Goal: Transaction & Acquisition: Obtain resource

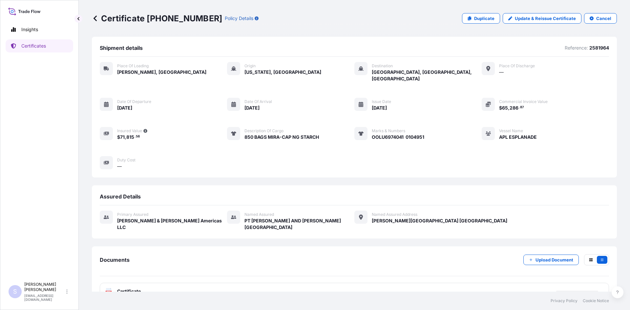
scroll to position [3, 0]
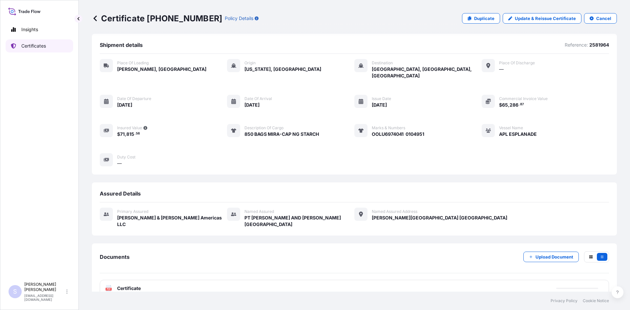
click at [49, 44] on link "Certificates" at bounding box center [40, 45] width 68 height 13
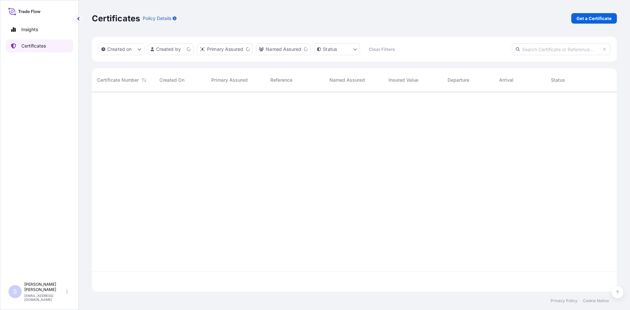
scroll to position [199, 520]
click at [584, 21] on p "Get a Certificate" at bounding box center [594, 18] width 35 height 7
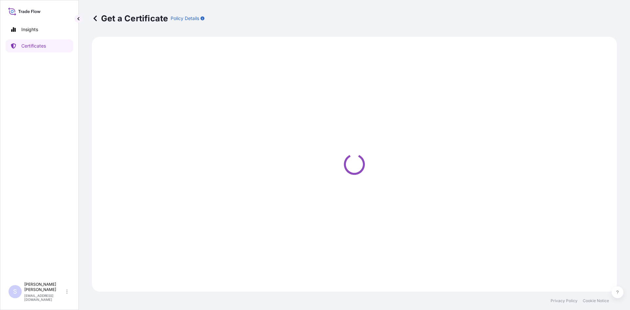
select select "Road / [GEOGRAPHIC_DATA]"
select select "Sea"
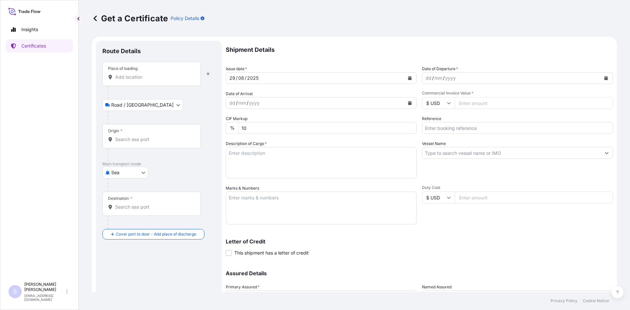
click at [136, 76] on input "Place of loading" at bounding box center [153, 77] width 77 height 7
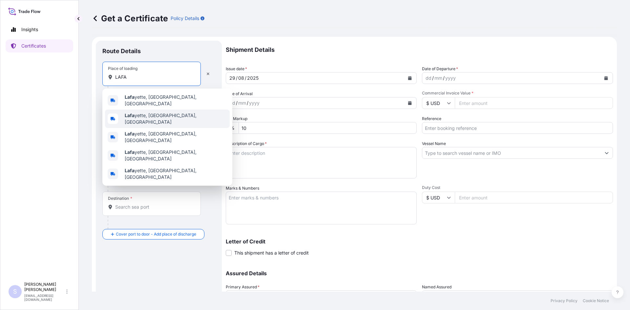
click at [139, 118] on span "[PERSON_NAME], [GEOGRAPHIC_DATA], [GEOGRAPHIC_DATA]" at bounding box center [176, 118] width 102 height 13
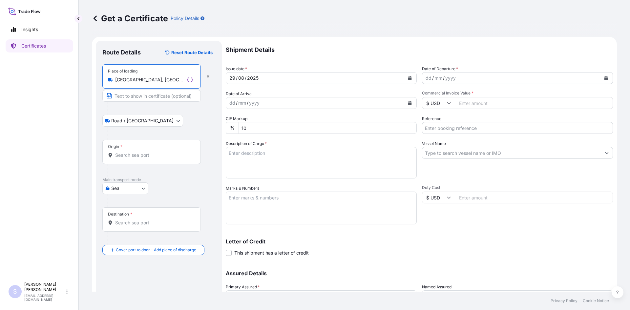
type input "[GEOGRAPHIC_DATA], [GEOGRAPHIC_DATA], [GEOGRAPHIC_DATA]"
click at [144, 162] on div "Origin *" at bounding box center [151, 152] width 98 height 24
click at [144, 159] on input "Origin *" at bounding box center [153, 155] width 77 height 7
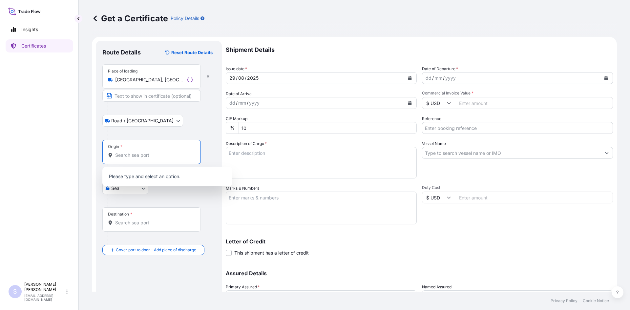
click at [144, 157] on input "Origin *" at bounding box center [153, 155] width 77 height 7
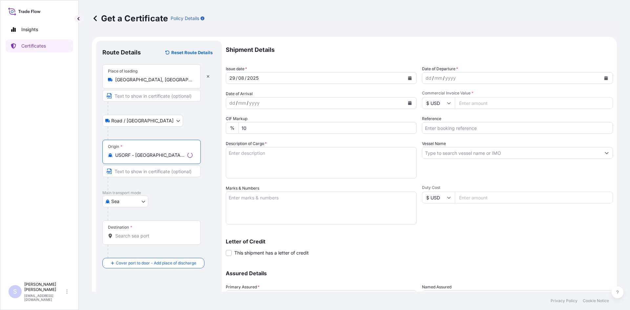
type input "USORF - [GEOGRAPHIC_DATA], [GEOGRAPHIC_DATA]"
click at [139, 242] on div "Destination *" at bounding box center [151, 233] width 98 height 24
click at [139, 239] on input "Destination *" at bounding box center [153, 236] width 77 height 7
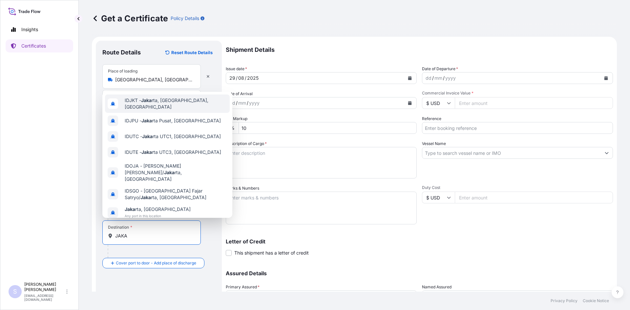
click at [166, 104] on span "IDJKT - Jaka rta, [GEOGRAPHIC_DATA], [GEOGRAPHIC_DATA]" at bounding box center [176, 103] width 102 height 13
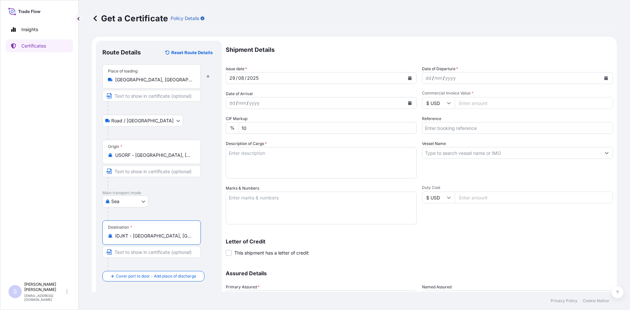
type input "IDJKT - [GEOGRAPHIC_DATA], [GEOGRAPHIC_DATA], [GEOGRAPHIC_DATA]"
click at [605, 78] on icon "Calendar" at bounding box center [607, 78] width 4 height 4
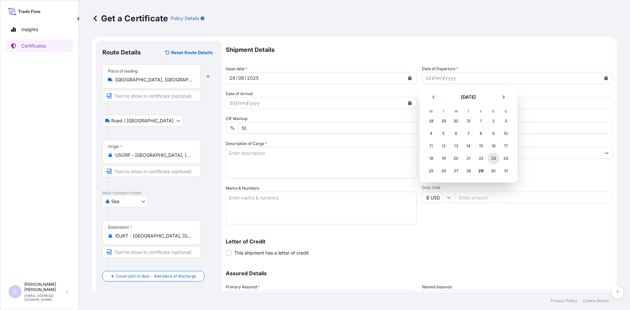
click at [495, 161] on div "23" at bounding box center [494, 159] width 12 height 12
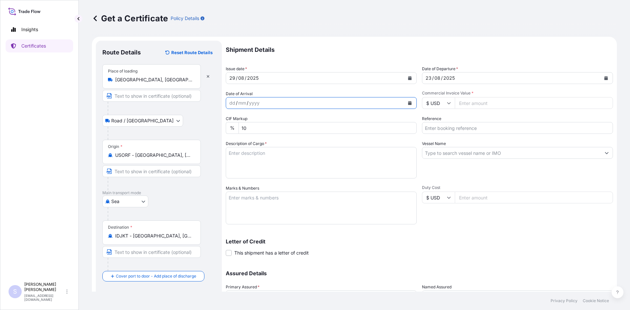
click at [410, 102] on button "Calendar" at bounding box center [410, 103] width 11 height 11
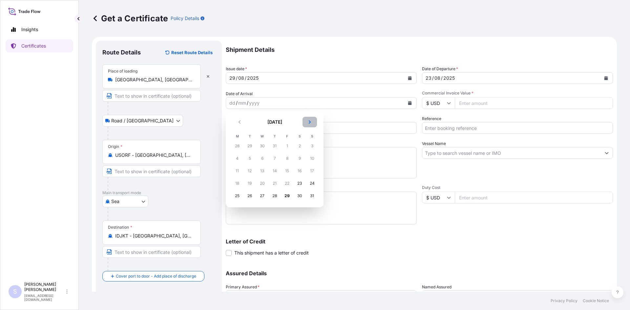
click at [308, 121] on button "Next" at bounding box center [310, 122] width 14 height 11
click at [276, 160] on div "9" at bounding box center [275, 159] width 12 height 12
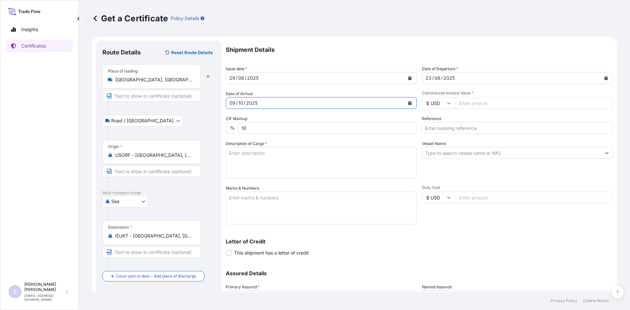
click at [484, 103] on input "Commercial Invoice Value *" at bounding box center [534, 103] width 158 height 12
type input "24500"
type input "2581708"
type textarea "700 BAGS KRYSTAR 300 CRYSTALLINE FRUCTOSE"
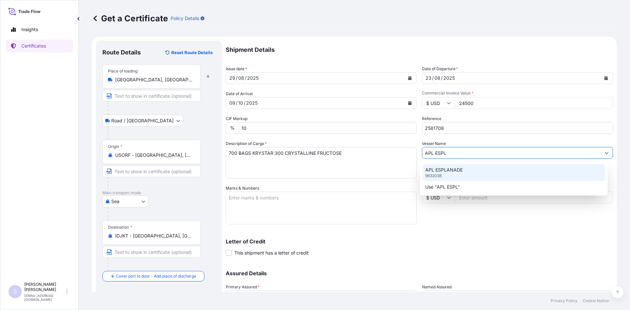
click at [435, 169] on p "APL ESPLANADE" at bounding box center [443, 170] width 37 height 7
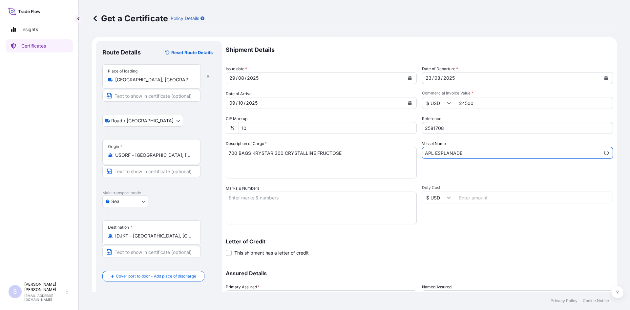
type input "APL ESPLANADE"
click at [253, 202] on textarea "Marks & Numbers" at bounding box center [321, 208] width 191 height 33
type textarea "TGBU2260996 0114048"
click at [503, 234] on div "Letter of Credit This shipment has a letter of credit Letter of credit * Letter…" at bounding box center [419, 243] width 387 height 25
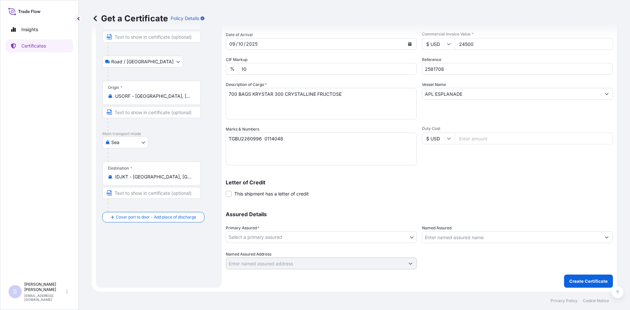
click at [353, 239] on body "Insights Certificates S [PERSON_NAME] [EMAIL_ADDRESS][DOMAIN_NAME] Get a Certif…" at bounding box center [315, 155] width 630 height 310
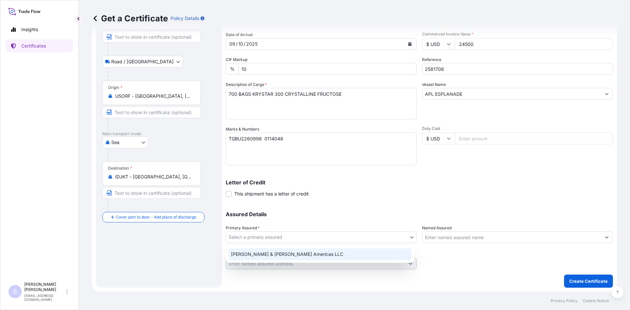
click at [323, 255] on div "[PERSON_NAME] & [PERSON_NAME] Americas LLC" at bounding box center [319, 254] width 183 height 12
select select "31658"
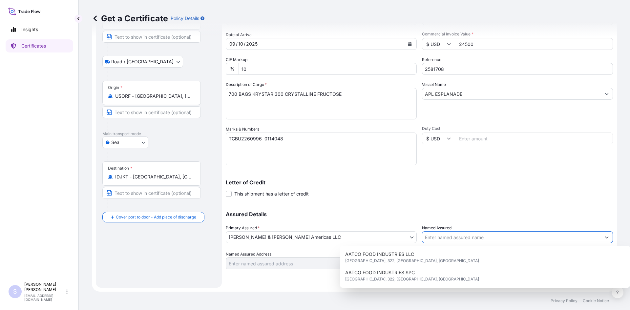
click at [453, 237] on input "Named Assured" at bounding box center [511, 237] width 179 height 12
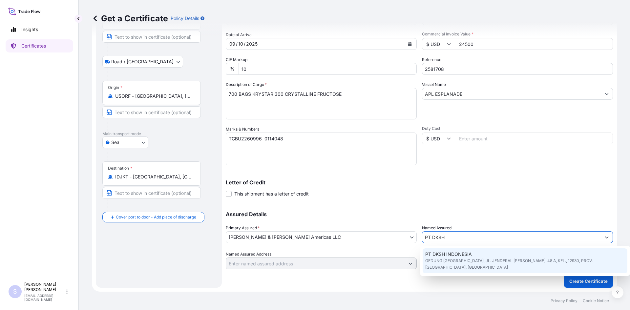
click at [449, 263] on span "GEDUNG [GEOGRAPHIC_DATA], JL. JENDERAL [PERSON_NAME]. 48 A, KEL., 12930, PROV. …" at bounding box center [525, 264] width 200 height 13
type input "PT DKSH INDONESIA"
type input "GEDUNG [GEOGRAPHIC_DATA], JL. JENDERAL [PERSON_NAME]. 48 A, KEL."
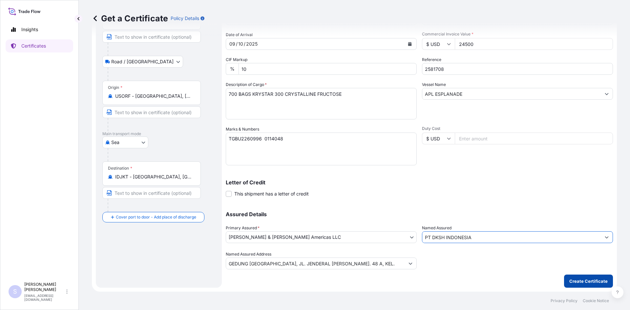
type input "PT DKSH INDONESIA"
click at [581, 282] on p "Create Certificate" at bounding box center [589, 281] width 38 height 7
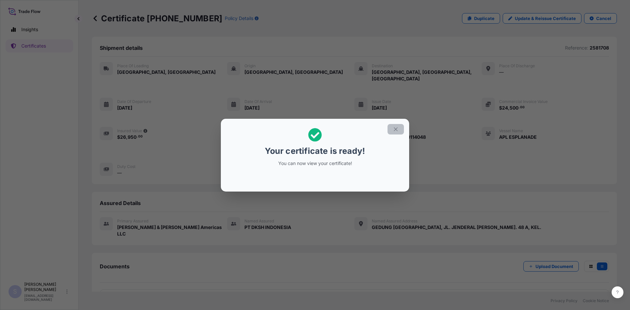
click at [401, 130] on button "button" at bounding box center [396, 129] width 16 height 11
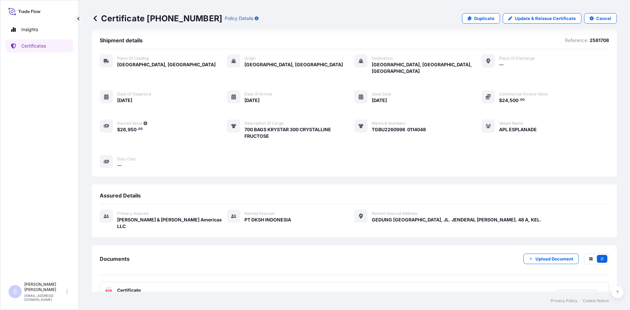
scroll to position [10, 0]
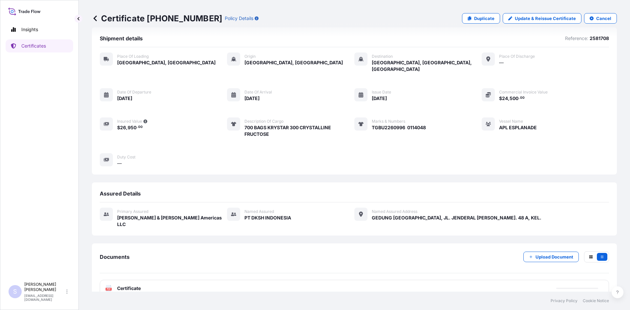
click at [117, 285] on span "Certificate" at bounding box center [129, 288] width 24 height 7
click at [109, 288] on text "PDF" at bounding box center [109, 289] width 4 height 2
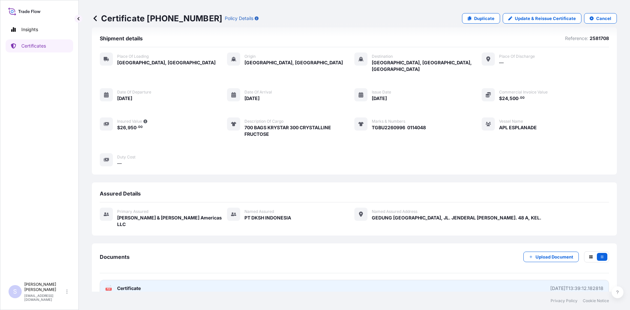
click at [106, 285] on icon at bounding box center [109, 288] width 6 height 7
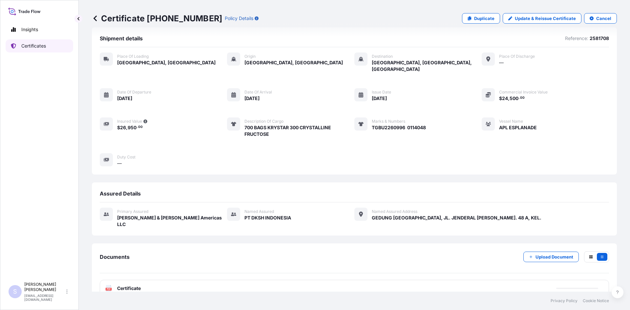
click at [51, 46] on link "Certificates" at bounding box center [40, 45] width 68 height 13
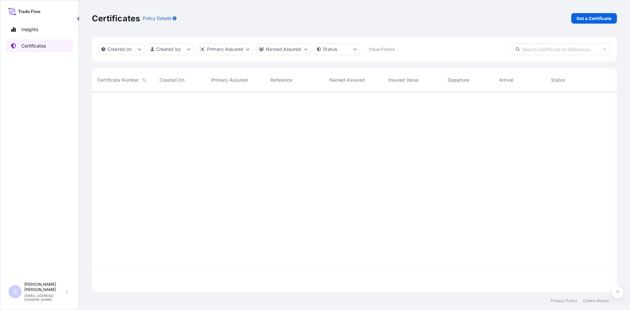
scroll to position [199, 520]
click at [589, 17] on p "Get a Certificate" at bounding box center [594, 18] width 35 height 7
select select "Sea"
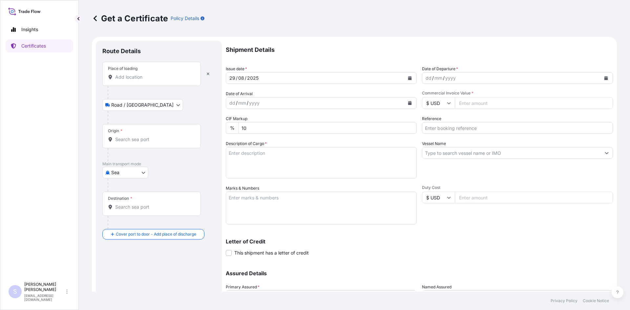
click at [134, 79] on input "Place of loading" at bounding box center [153, 77] width 77 height 7
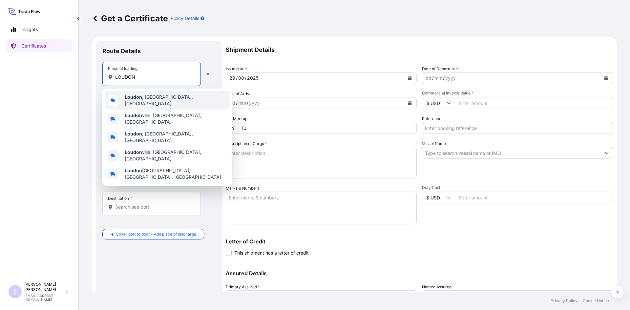
click at [140, 94] on div "[GEOGRAPHIC_DATA] , [GEOGRAPHIC_DATA], [GEOGRAPHIC_DATA]" at bounding box center [167, 100] width 125 height 18
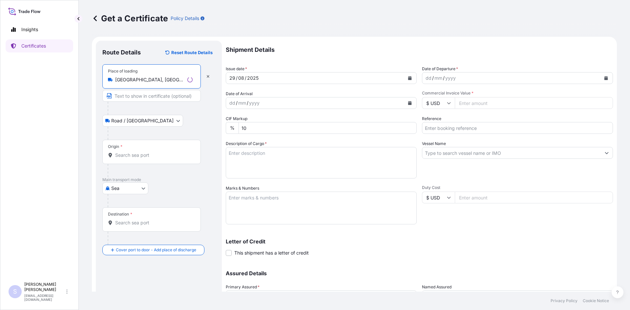
type input "[GEOGRAPHIC_DATA], [GEOGRAPHIC_DATA], [GEOGRAPHIC_DATA]"
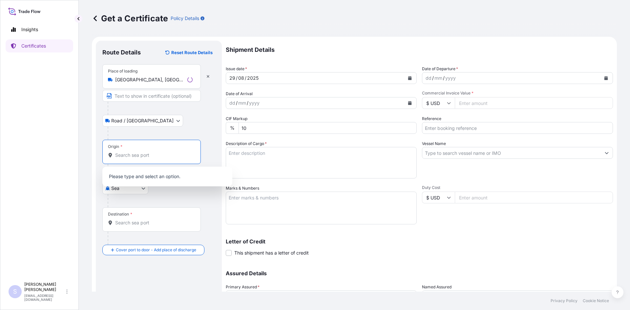
click at [150, 157] on input "Origin *" at bounding box center [153, 155] width 77 height 7
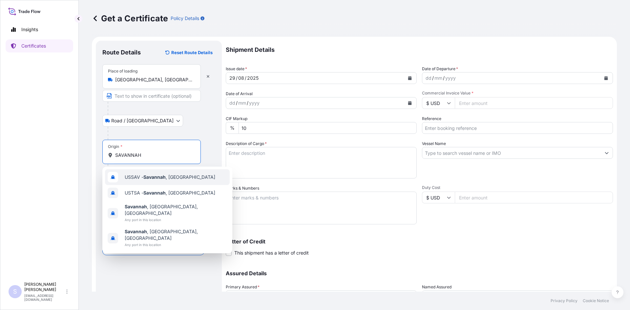
click at [154, 173] on div "USSAV - [GEOGRAPHIC_DATA] , [GEOGRAPHIC_DATA]" at bounding box center [167, 177] width 125 height 16
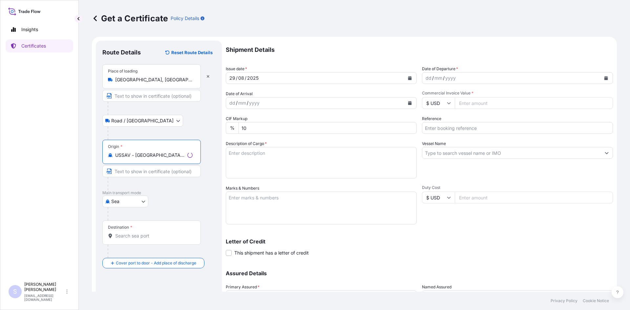
type input "USSAV - [GEOGRAPHIC_DATA], [GEOGRAPHIC_DATA]"
click at [147, 237] on input "Destination *" at bounding box center [153, 236] width 77 height 7
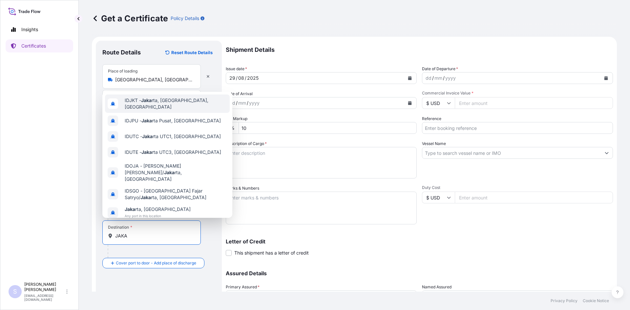
click at [157, 101] on span "IDJKT - Jaka rta, [GEOGRAPHIC_DATA], [GEOGRAPHIC_DATA]" at bounding box center [176, 103] width 102 height 13
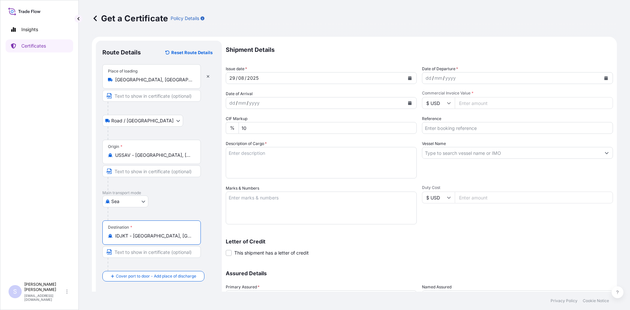
type input "IDJKT - [GEOGRAPHIC_DATA], [GEOGRAPHIC_DATA], [GEOGRAPHIC_DATA]"
click at [601, 78] on button "Calendar" at bounding box center [606, 78] width 11 height 11
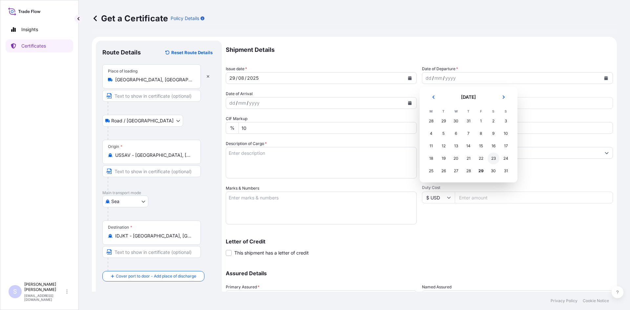
click at [493, 158] on div "23" at bounding box center [494, 159] width 12 height 12
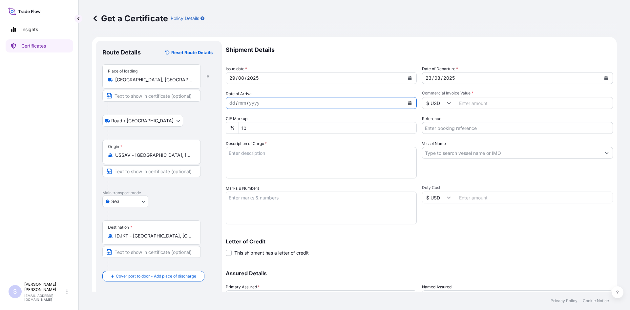
click at [408, 102] on icon "Calendar" at bounding box center [410, 103] width 4 height 4
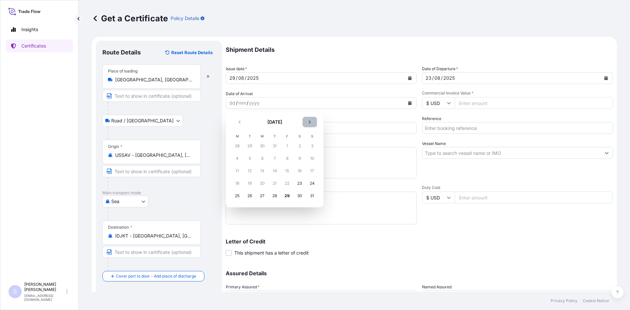
click at [312, 123] on button "Next" at bounding box center [310, 122] width 14 height 11
click at [288, 158] on div "10" at bounding box center [287, 159] width 12 height 12
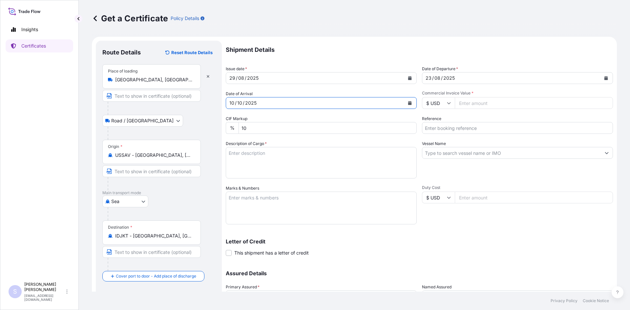
click at [484, 101] on input "Commercial Invoice Value *" at bounding box center [534, 103] width 158 height 12
click at [472, 98] on input "Commercial Invoice Value *" at bounding box center [534, 103] width 158 height 12
type input "51806.49"
type input "2581105-07"
type textarea "2100 BAGS KRYSTAR 300 CRYSTALLINE FRUCTOSE"
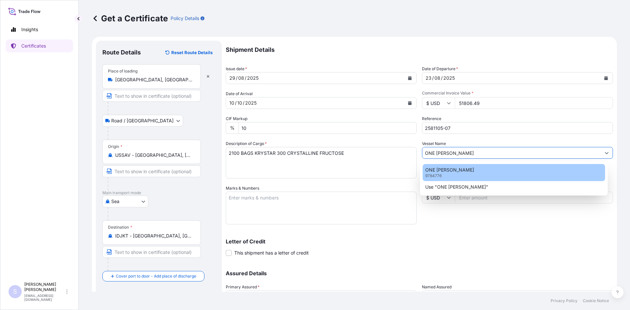
click at [436, 165] on div "ONE [PERSON_NAME] 9784776" at bounding box center [514, 172] width 183 height 17
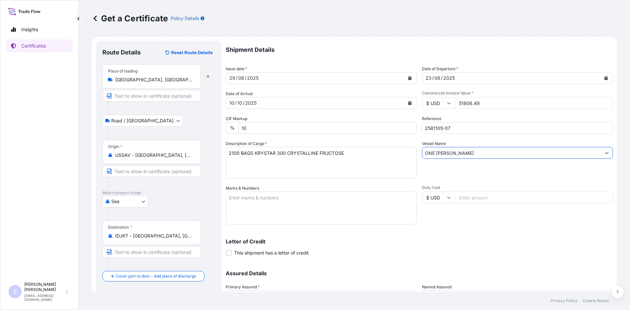
type input "ONE [PERSON_NAME]"
click at [279, 201] on textarea "Marks & Numbers" at bounding box center [321, 208] width 191 height 33
type textarea "BSIU2583202 0113997 KOCU2146182 0113898 TEMU1748440 0113894"
click at [480, 238] on div "Letter of Credit This shipment has a letter of credit Letter of credit * Letter…" at bounding box center [419, 243] width 387 height 25
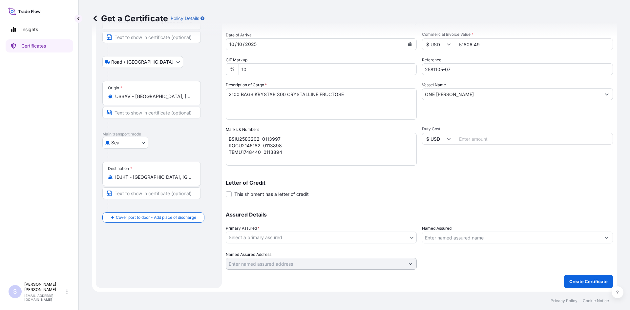
scroll to position [59, 0]
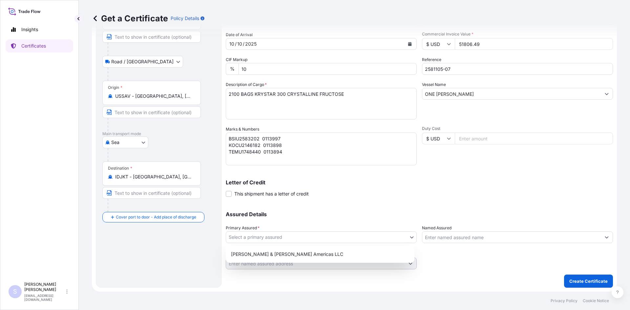
click at [314, 234] on body "Insights Certificates S [PERSON_NAME] [EMAIL_ADDRESS][DOMAIN_NAME] Get a Certif…" at bounding box center [315, 155] width 630 height 310
click at [296, 248] on div "[PERSON_NAME] & [PERSON_NAME] Americas LLC" at bounding box center [319, 254] width 183 height 12
select select "31658"
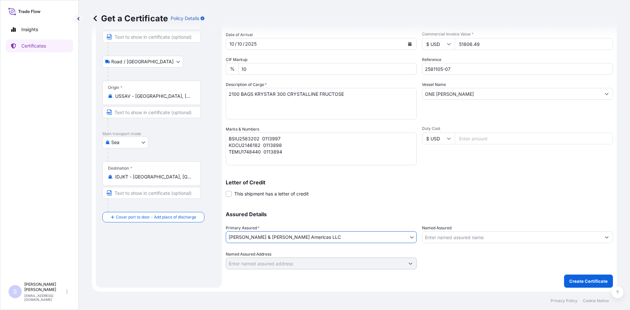
click at [468, 238] on input "Named Assured" at bounding box center [511, 237] width 179 height 12
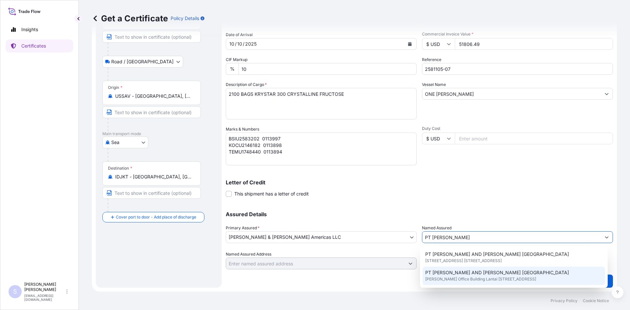
click at [454, 281] on span "[PERSON_NAME] Office Building Lantai [STREET_ADDRESS]" at bounding box center [480, 279] width 111 height 7
type input "PT [PERSON_NAME] AND [PERSON_NAME] [GEOGRAPHIC_DATA]"
type input "[PERSON_NAME][GEOGRAPHIC_DATA] [GEOGRAPHIC_DATA]"
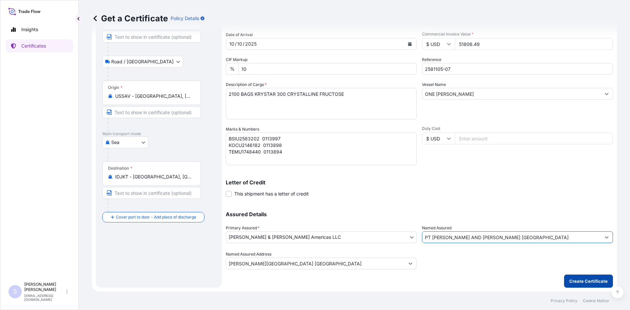
type input "PT [PERSON_NAME] AND [PERSON_NAME] [GEOGRAPHIC_DATA]"
click at [577, 281] on p "Create Certificate" at bounding box center [589, 281] width 38 height 7
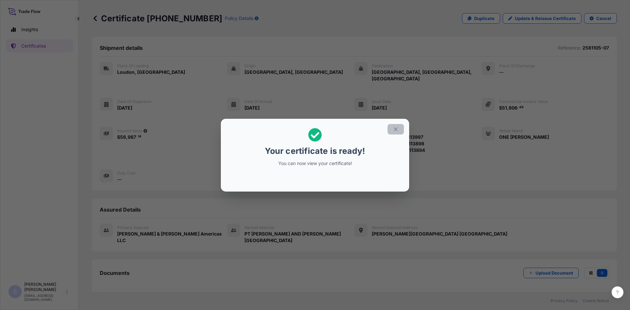
click at [395, 128] on icon "button" at bounding box center [396, 129] width 4 height 4
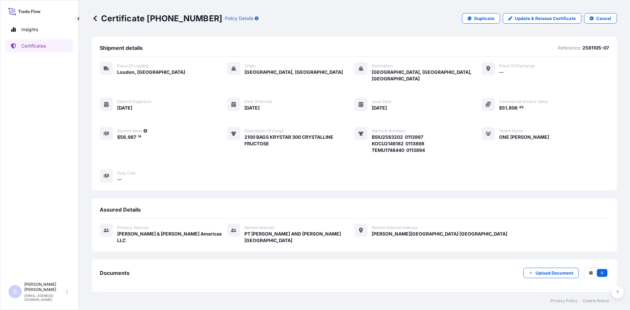
scroll to position [16, 0]
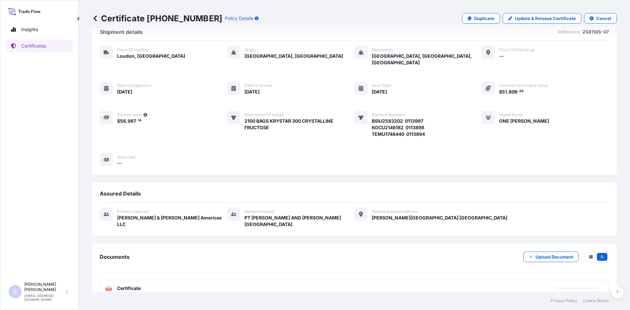
click at [110, 285] on icon at bounding box center [109, 288] width 6 height 7
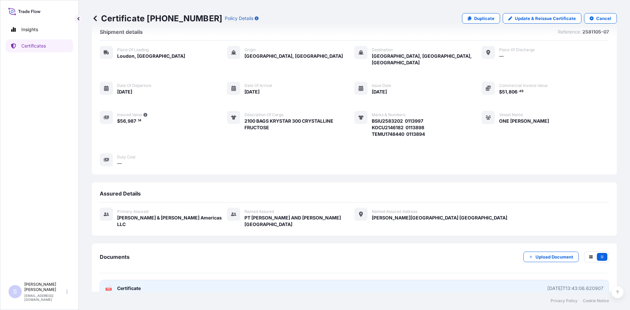
click at [110, 285] on icon at bounding box center [109, 288] width 6 height 7
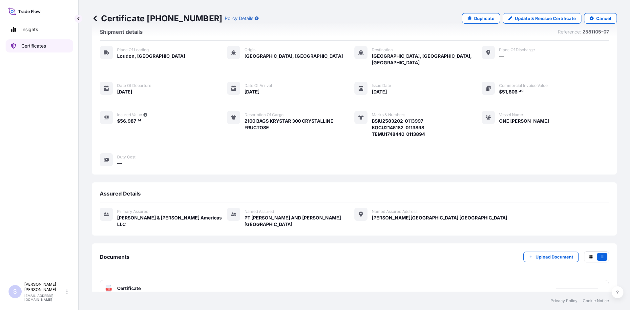
click at [34, 49] on p "Certificates" at bounding box center [33, 46] width 25 height 7
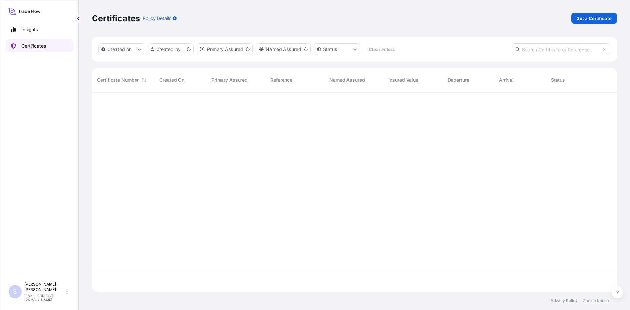
scroll to position [199, 520]
click at [598, 18] on p "Get a Certificate" at bounding box center [594, 18] width 35 height 7
select select "Road / [GEOGRAPHIC_DATA]"
select select "Sea"
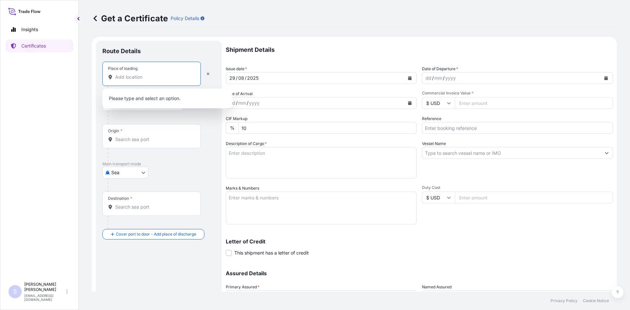
click at [152, 78] on input "Place of loading" at bounding box center [153, 77] width 77 height 7
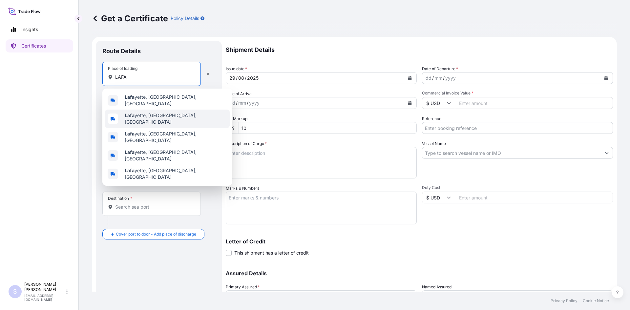
click at [147, 112] on span "[PERSON_NAME], [GEOGRAPHIC_DATA], [GEOGRAPHIC_DATA]" at bounding box center [176, 118] width 102 height 13
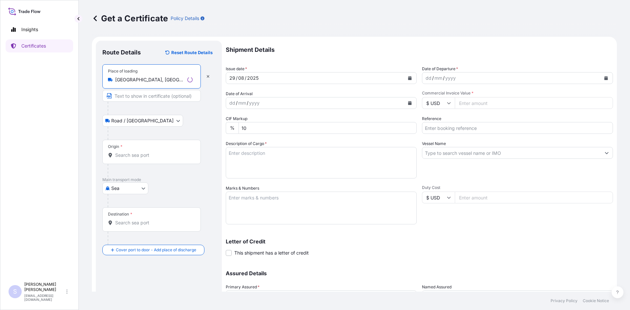
type input "[GEOGRAPHIC_DATA], [GEOGRAPHIC_DATA], [GEOGRAPHIC_DATA]"
click at [137, 157] on input "Origin *" at bounding box center [153, 155] width 77 height 7
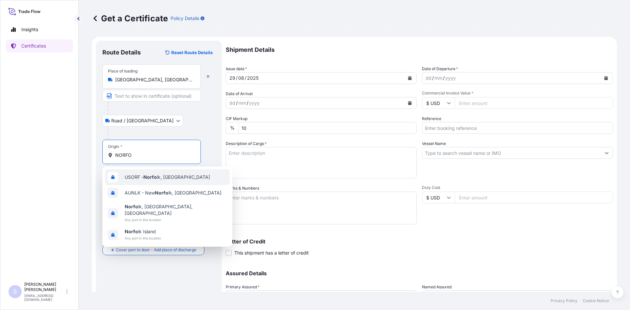
click at [139, 178] on span "USORF - Norfo lk, [GEOGRAPHIC_DATA]" at bounding box center [167, 177] width 85 height 7
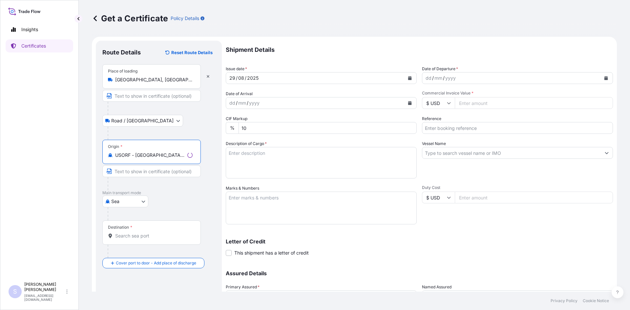
type input "USORF - [GEOGRAPHIC_DATA], [GEOGRAPHIC_DATA]"
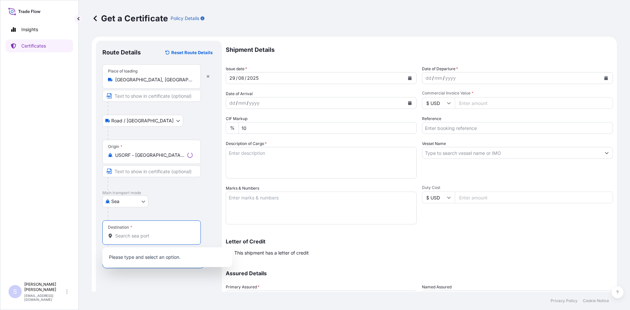
click at [136, 237] on input "Destination *" at bounding box center [153, 236] width 77 height 7
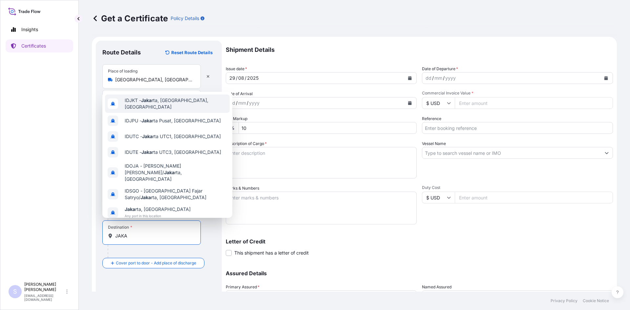
click at [152, 105] on span "IDJKT - Jaka rta, [GEOGRAPHIC_DATA], [GEOGRAPHIC_DATA]" at bounding box center [176, 103] width 102 height 13
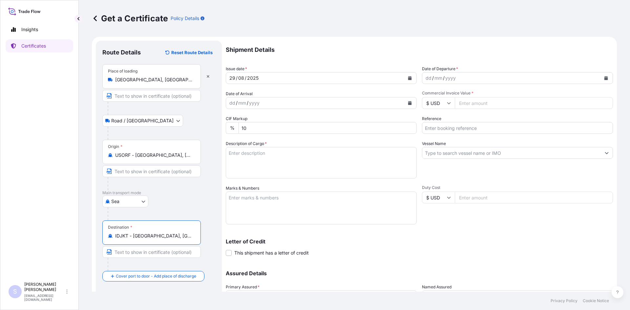
type input "IDJKT - [GEOGRAPHIC_DATA], [GEOGRAPHIC_DATA], [GEOGRAPHIC_DATA]"
click at [605, 78] on icon "Calendar" at bounding box center [607, 78] width 4 height 4
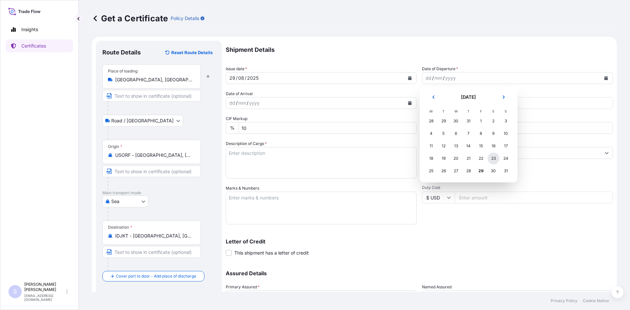
click at [490, 159] on div "23" at bounding box center [494, 159] width 12 height 12
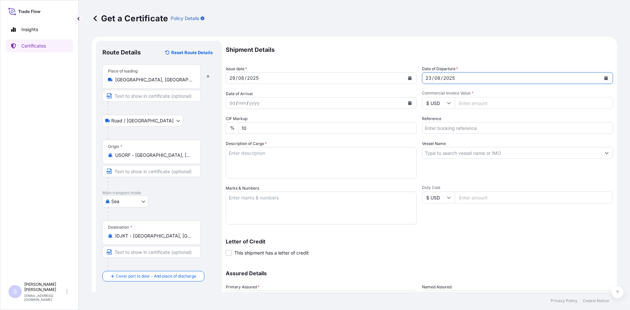
click at [408, 100] on button "Calendar" at bounding box center [410, 103] width 11 height 11
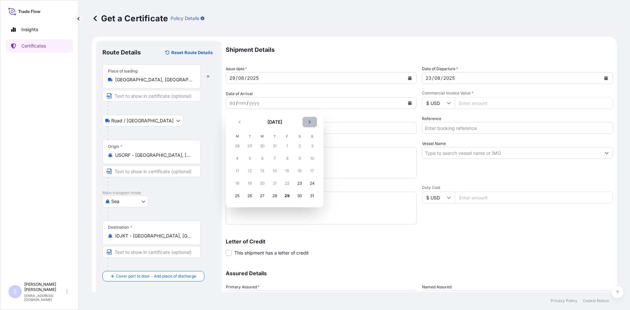
click at [307, 122] on button "Next" at bounding box center [310, 122] width 14 height 11
click at [250, 160] on div "7" at bounding box center [250, 159] width 12 height 12
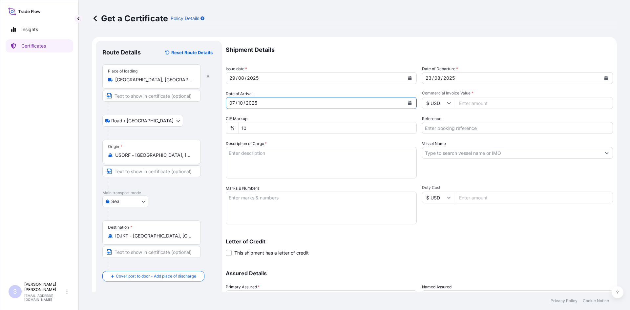
click at [484, 104] on input "Commercial Invoice Value *" at bounding box center [534, 103] width 158 height 12
type input "32512.42"
type input "2581965"
type textarea "400 BAGS PROMITOR SOLUBLE CORN FIBER 85"
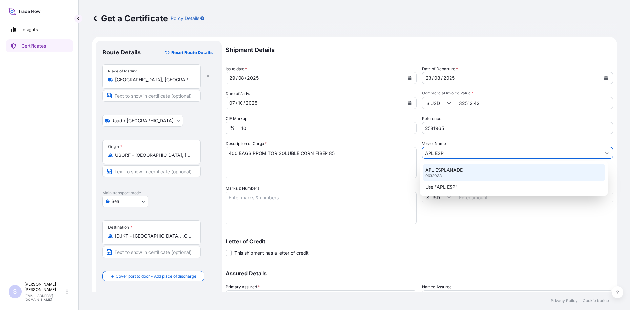
click at [470, 171] on div "APL ESPLANADE 9632038" at bounding box center [514, 172] width 183 height 17
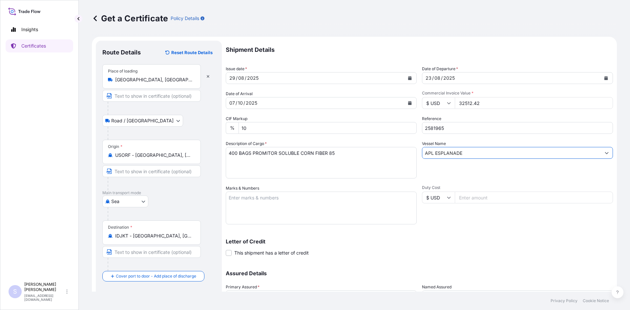
type input "APL ESPLANADE"
click at [309, 208] on textarea "Marks & Numbers" at bounding box center [321, 208] width 191 height 33
type textarea "TGBU2278819 0114080"
click at [364, 251] on div "Letter of Credit This shipment has a letter of credit Letter of credit * Letter…" at bounding box center [419, 247] width 387 height 17
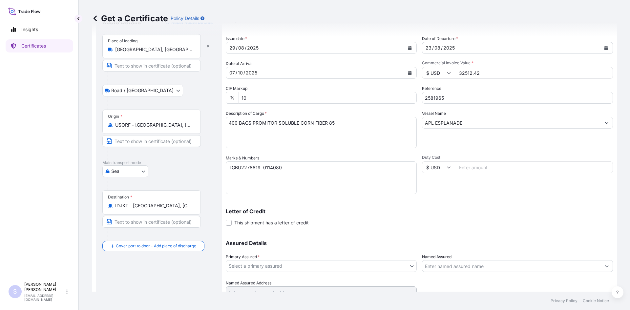
scroll to position [59, 0]
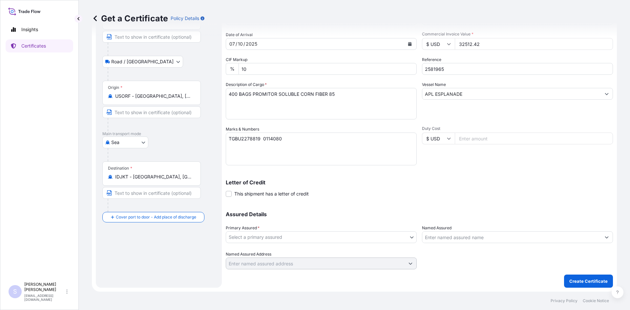
click at [337, 235] on body "Insights Certificates S [PERSON_NAME] [EMAIL_ADDRESS][DOMAIN_NAME] Get a Certif…" at bounding box center [315, 155] width 630 height 310
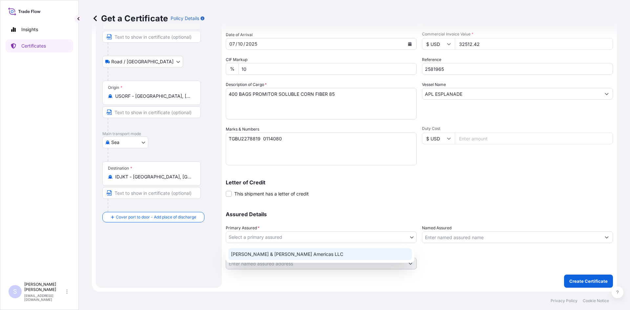
click at [300, 252] on div "[PERSON_NAME] & [PERSON_NAME] Americas LLC" at bounding box center [319, 254] width 183 height 12
select select "31658"
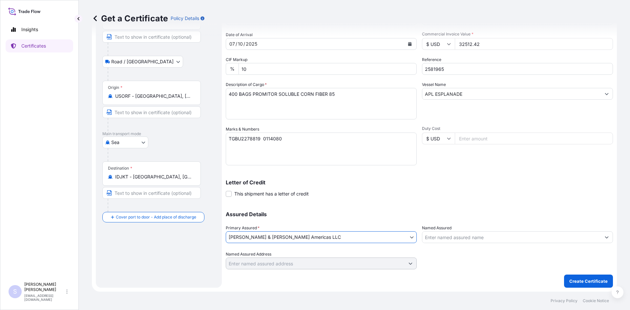
click at [450, 229] on div "Named Assured" at bounding box center [517, 234] width 191 height 18
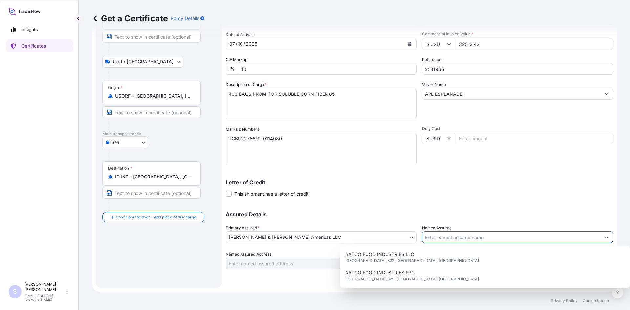
click at [450, 232] on input "Named Assured" at bounding box center [511, 237] width 179 height 12
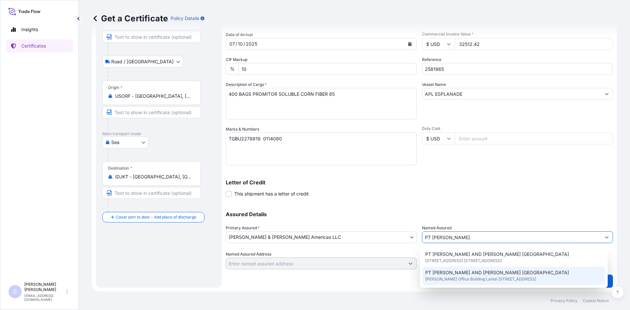
click at [448, 276] on span "[PERSON_NAME] Office Building Lantai [STREET_ADDRESS]" at bounding box center [480, 279] width 111 height 7
type input "PT [PERSON_NAME] AND [PERSON_NAME] [GEOGRAPHIC_DATA]"
type input "[PERSON_NAME][GEOGRAPHIC_DATA] [GEOGRAPHIC_DATA]"
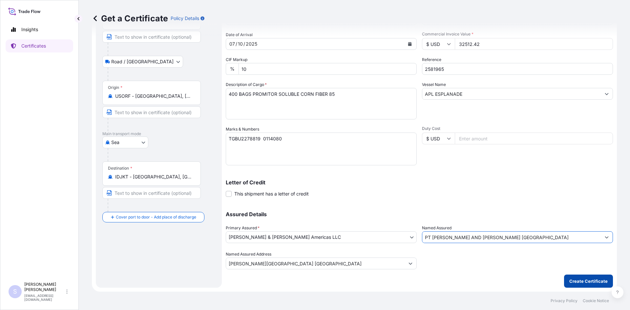
type input "PT [PERSON_NAME] AND [PERSON_NAME] [GEOGRAPHIC_DATA]"
click at [589, 278] on p "Create Certificate" at bounding box center [589, 281] width 38 height 7
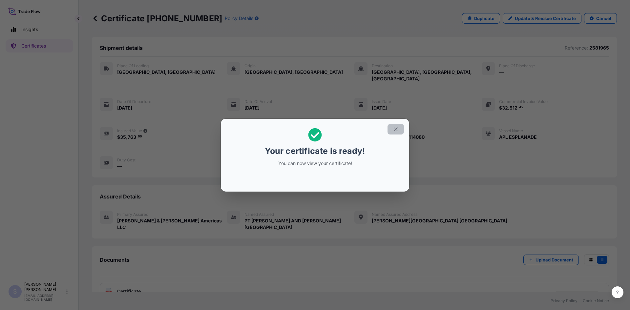
click at [394, 132] on button "button" at bounding box center [396, 129] width 16 height 11
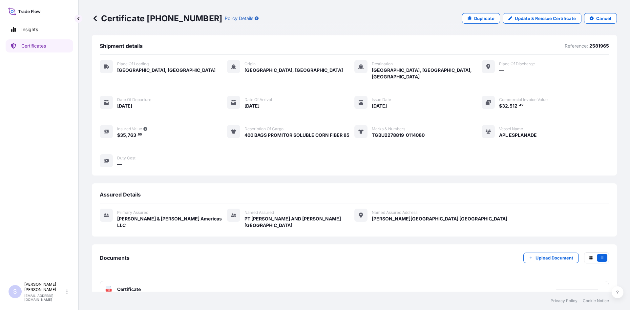
scroll to position [3, 0]
click at [108, 288] on text "PDF" at bounding box center [109, 289] width 4 height 2
click at [44, 46] on p "Certificates" at bounding box center [33, 46] width 25 height 7
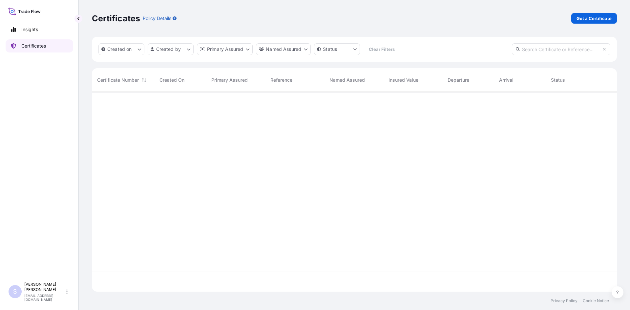
scroll to position [199, 520]
click at [598, 17] on p "Get a Certificate" at bounding box center [594, 18] width 35 height 7
select select "Sea"
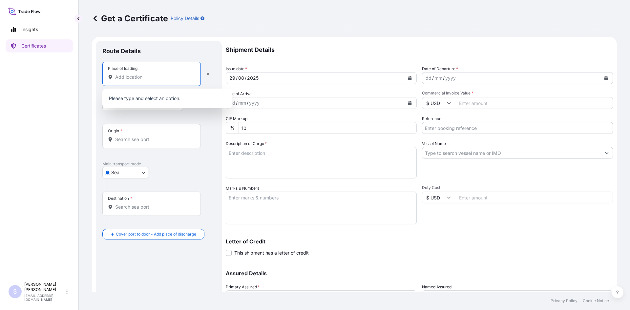
click at [124, 79] on input "Place of loading" at bounding box center [153, 77] width 77 height 7
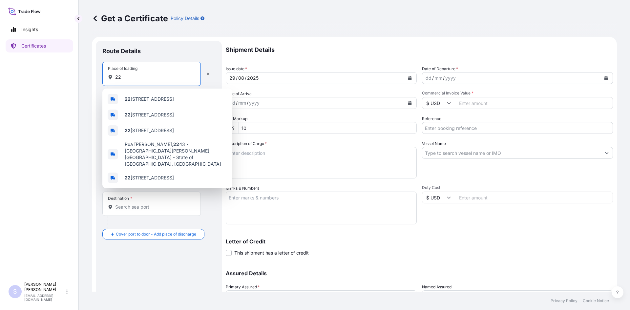
type input "2"
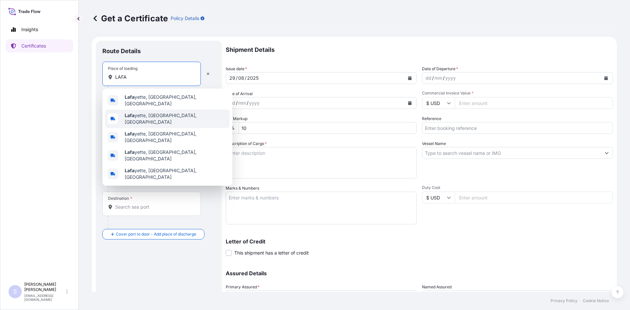
click at [136, 112] on span "[PERSON_NAME], [GEOGRAPHIC_DATA], [GEOGRAPHIC_DATA]" at bounding box center [176, 118] width 102 height 13
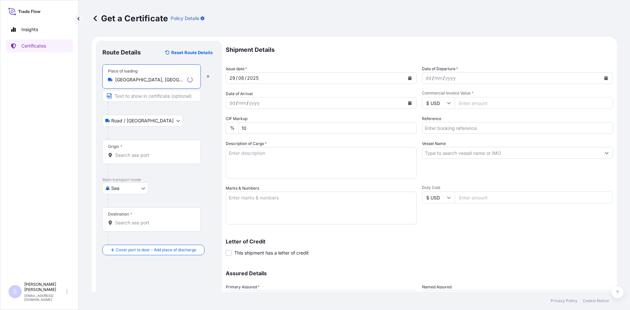
type input "[GEOGRAPHIC_DATA], [GEOGRAPHIC_DATA], [GEOGRAPHIC_DATA]"
click at [135, 152] on div "Origin *" at bounding box center [151, 152] width 98 height 24
click at [135, 152] on input "Origin *" at bounding box center [153, 155] width 77 height 7
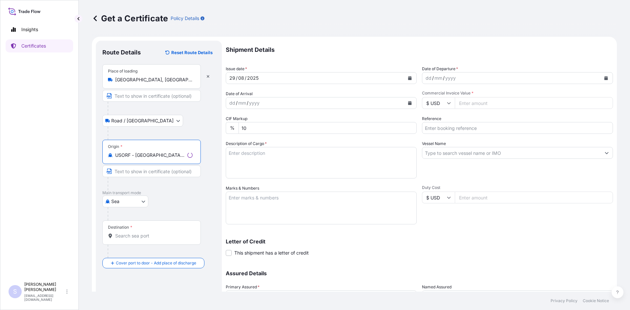
type input "USORF - [GEOGRAPHIC_DATA], [GEOGRAPHIC_DATA]"
click at [156, 234] on input "Destination *" at bounding box center [153, 236] width 77 height 7
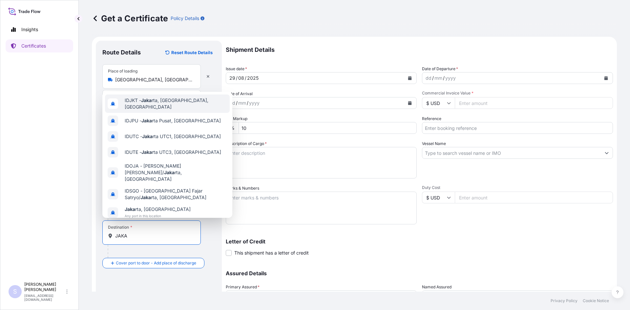
click at [176, 103] on span "IDJKT - Jaka rta, [GEOGRAPHIC_DATA], [GEOGRAPHIC_DATA]" at bounding box center [176, 103] width 102 height 13
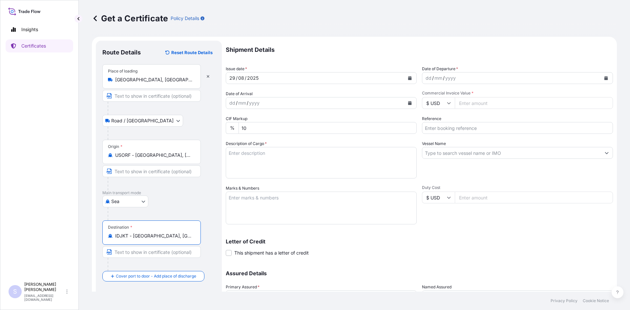
type input "IDJKT - [GEOGRAPHIC_DATA], [GEOGRAPHIC_DATA], [GEOGRAPHIC_DATA]"
click at [605, 77] on icon "Calendar" at bounding box center [607, 78] width 4 height 4
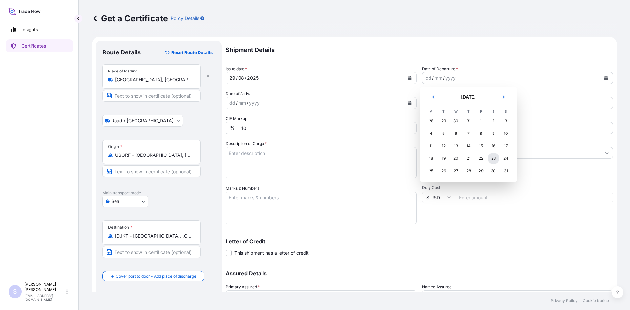
click at [493, 159] on div "23" at bounding box center [494, 159] width 12 height 12
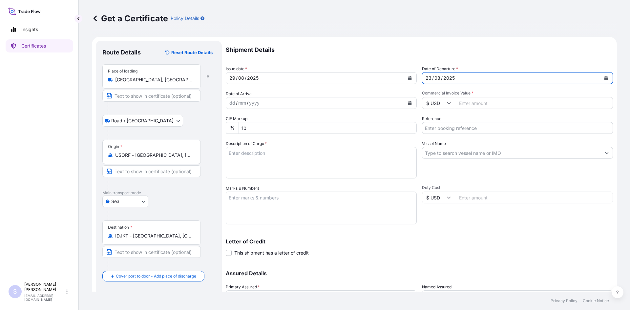
click at [408, 102] on icon "Calendar" at bounding box center [410, 103] width 4 height 4
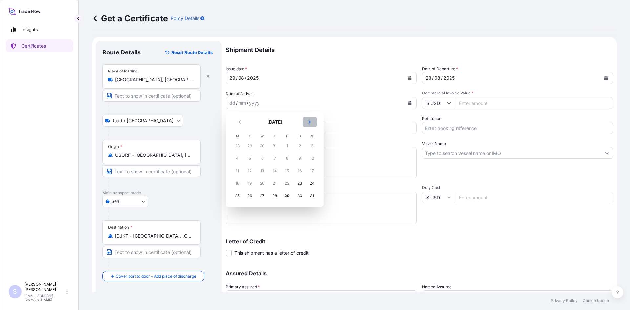
click at [313, 120] on button "Next" at bounding box center [310, 122] width 14 height 11
click at [277, 158] on div "9" at bounding box center [275, 159] width 12 height 12
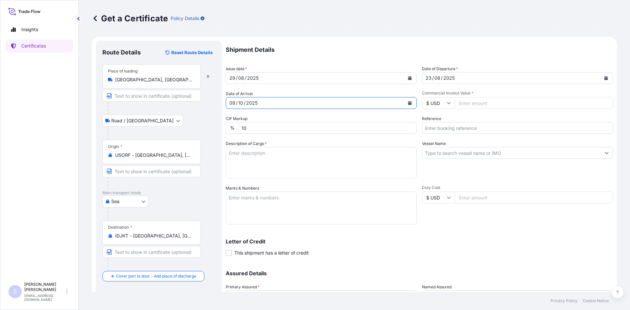
click at [481, 104] on input "Commercial Invoice Value *" at bounding box center [534, 103] width 158 height 12
type input "24500"
type input "2578940"
type textarea "700 BAGS KRYSTAR 300 CRYSTALLINE FRUCTOSE"
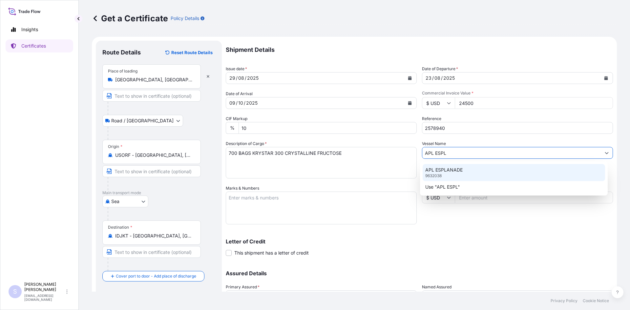
click at [468, 170] on div "APL ESPLANADE 9632038" at bounding box center [514, 172] width 183 height 17
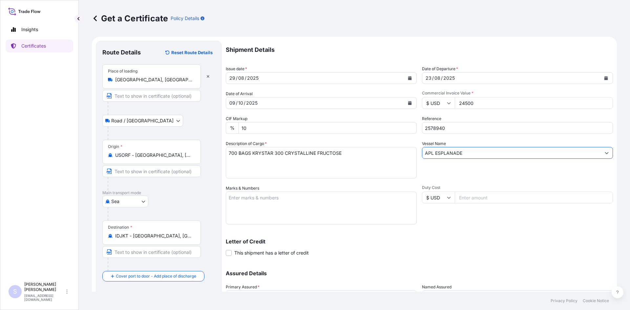
type input "APL ESPLANADE"
drag, startPoint x: 346, startPoint y: 192, endPoint x: 332, endPoint y: 199, distance: 16.3
click at [345, 192] on textarea "Marks & Numbers" at bounding box center [321, 208] width 191 height 33
type textarea "CSNU1831992 0114084"
click at [459, 222] on div "Duty Cost $ USD" at bounding box center [517, 204] width 191 height 39
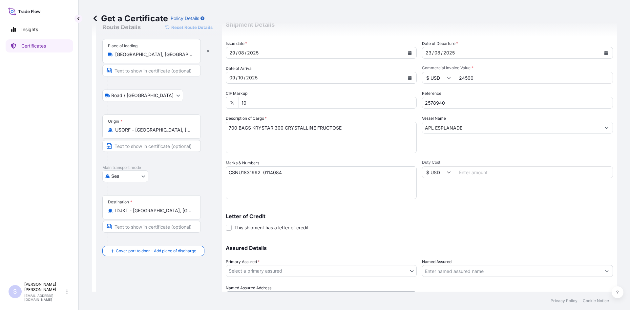
scroll to position [59, 0]
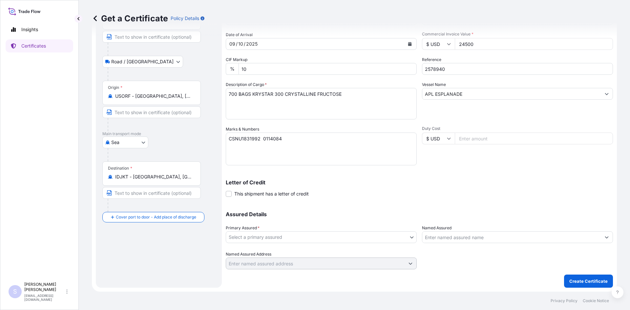
click at [283, 243] on body "Insights Certificates S [PERSON_NAME] [EMAIL_ADDRESS][DOMAIN_NAME] Get a Certif…" at bounding box center [315, 155] width 630 height 310
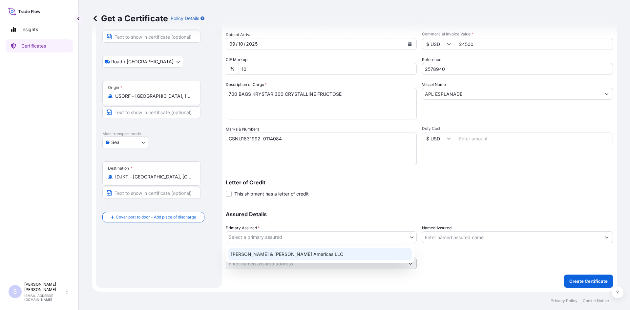
click at [283, 253] on div "[PERSON_NAME] & [PERSON_NAME] Americas LLC" at bounding box center [319, 254] width 183 height 12
select select "31658"
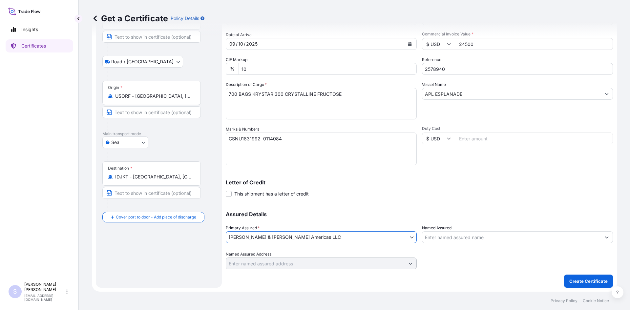
click at [436, 233] on input "Named Assured" at bounding box center [511, 237] width 179 height 12
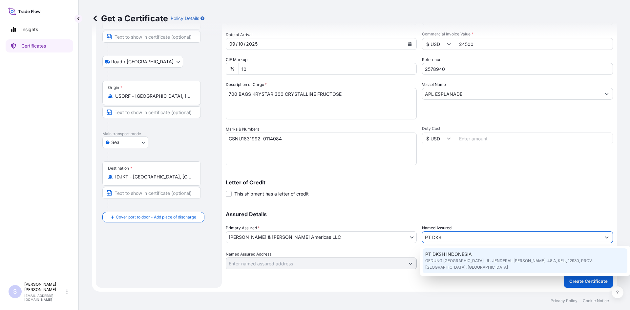
click at [447, 260] on span "GEDUNG [GEOGRAPHIC_DATA], JL. JENDERAL [PERSON_NAME]. 48 A, KEL., 12930, PROV. …" at bounding box center [525, 264] width 200 height 13
type input "PT DKSH INDONESIA"
type input "GEDUNG [GEOGRAPHIC_DATA], JL. JENDERAL [PERSON_NAME]. 48 A, KEL."
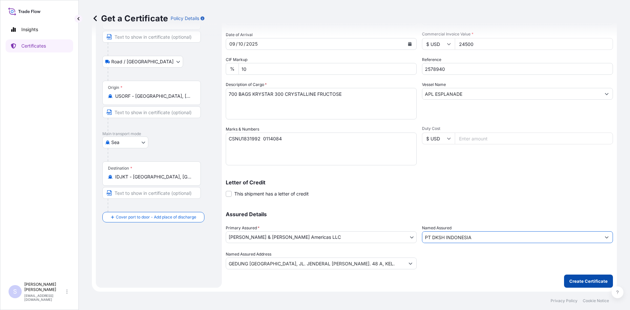
type input "PT DKSH INDONESIA"
click at [591, 281] on p "Create Certificate" at bounding box center [589, 281] width 38 height 7
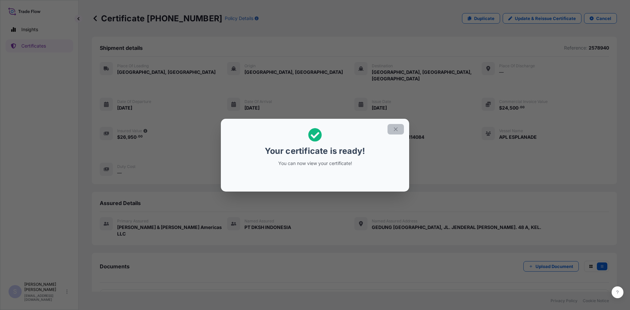
click at [396, 128] on icon "button" at bounding box center [396, 129] width 6 height 6
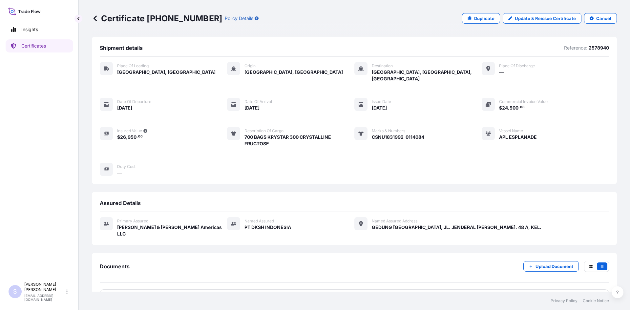
scroll to position [10, 0]
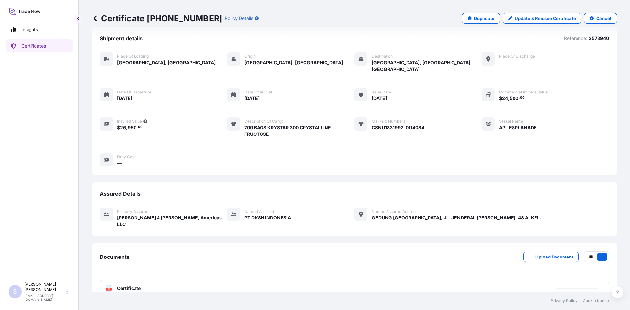
click at [108, 288] on text "PDF" at bounding box center [109, 289] width 4 height 2
click at [108, 285] on icon at bounding box center [109, 288] width 6 height 7
